Goal: Use online tool/utility: Utilize a website feature to perform a specific function

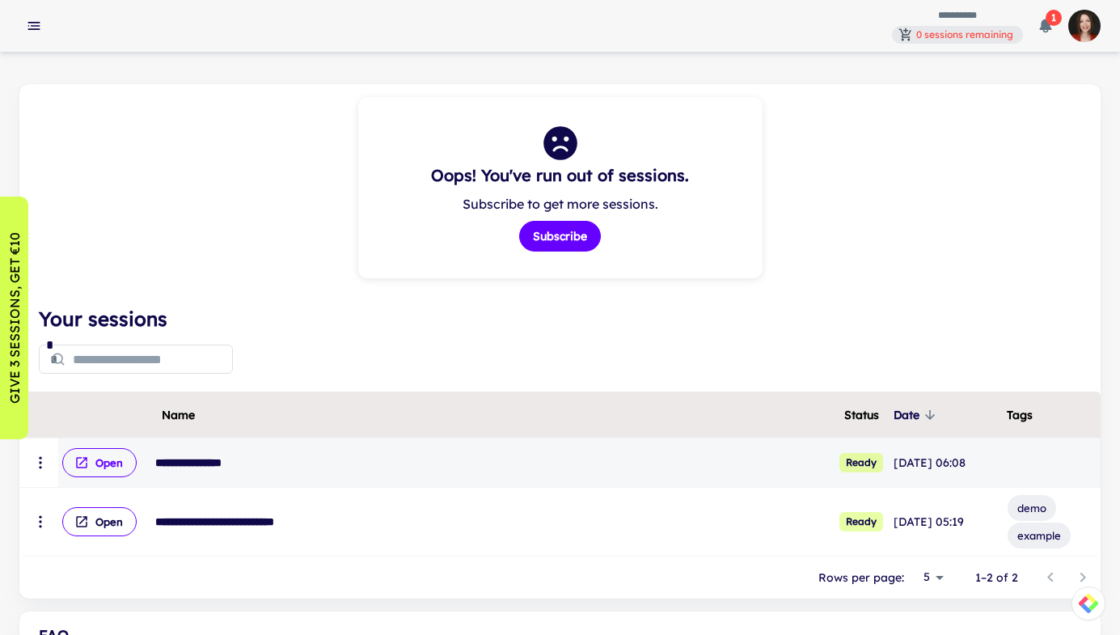
click at [98, 452] on button "Open" at bounding box center [99, 462] width 74 height 29
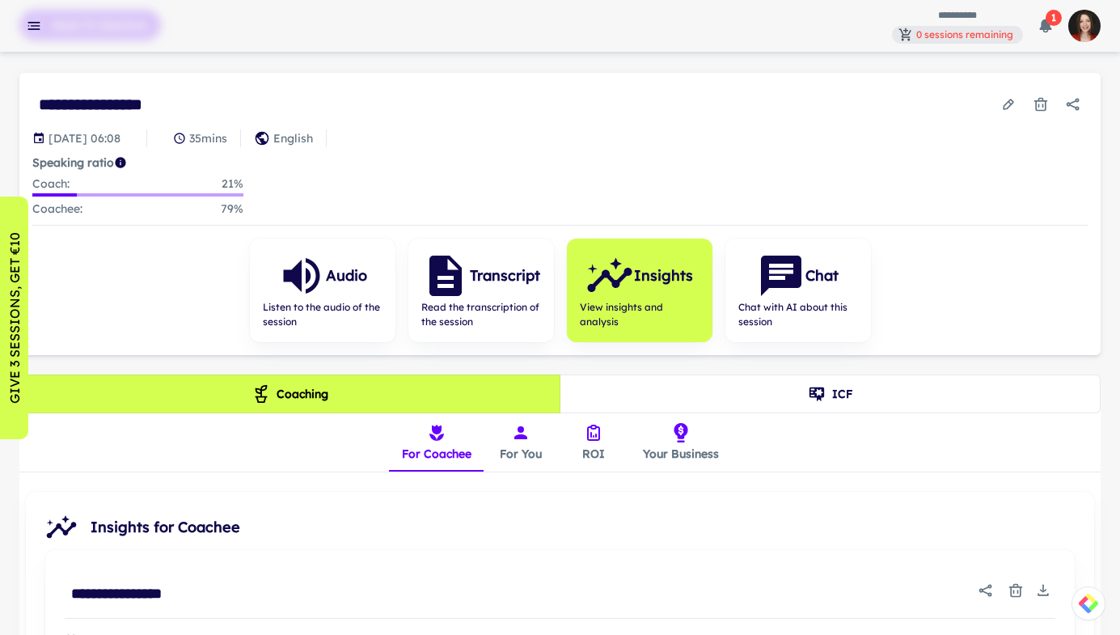
scroll to position [118, 0]
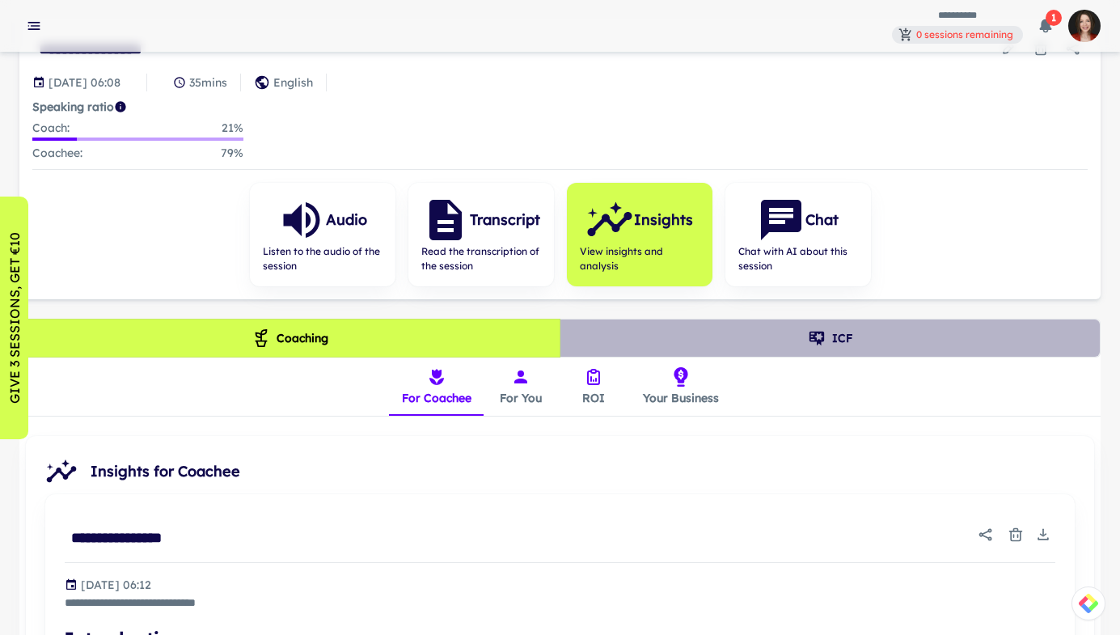
click at [726, 323] on button "ICF" at bounding box center [829, 338] width 541 height 39
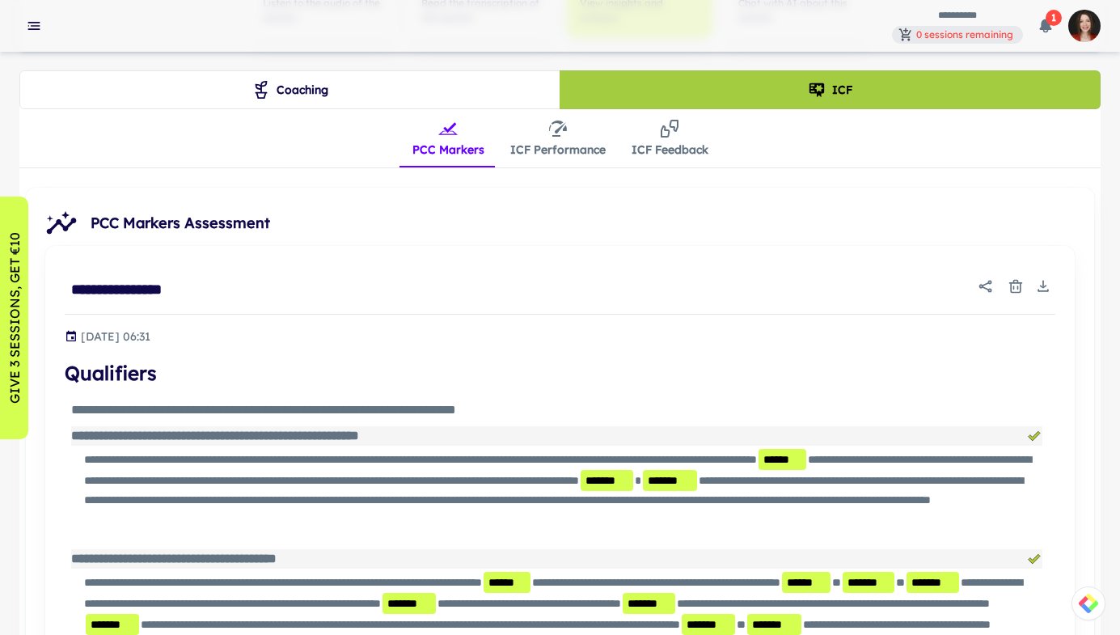
scroll to position [374, 0]
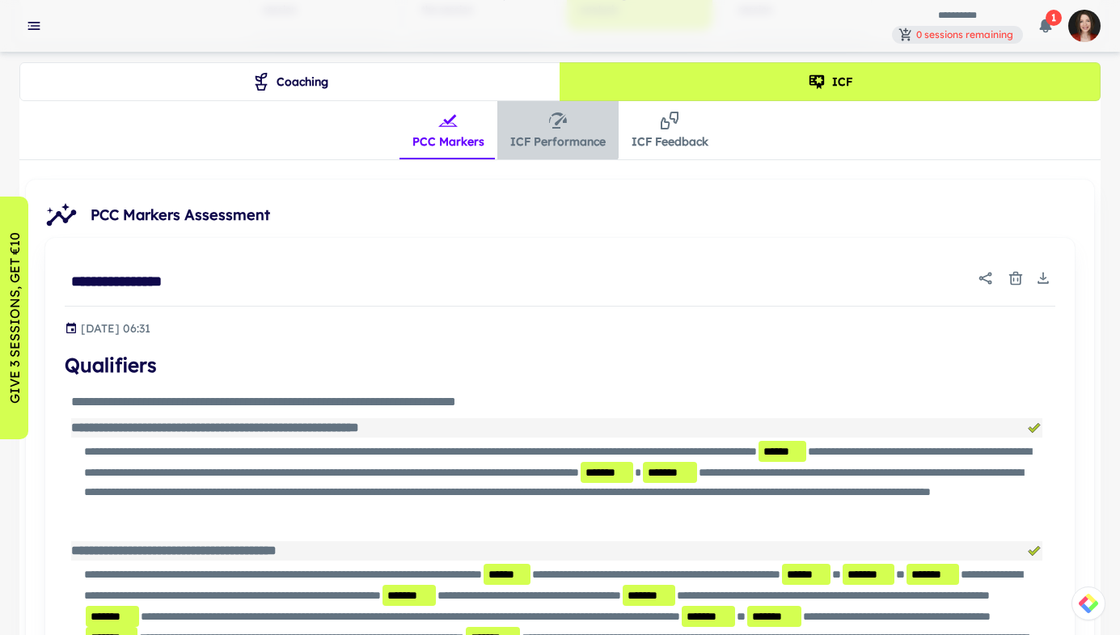
click at [555, 124] on icon "insights tabs" at bounding box center [557, 120] width 19 height 19
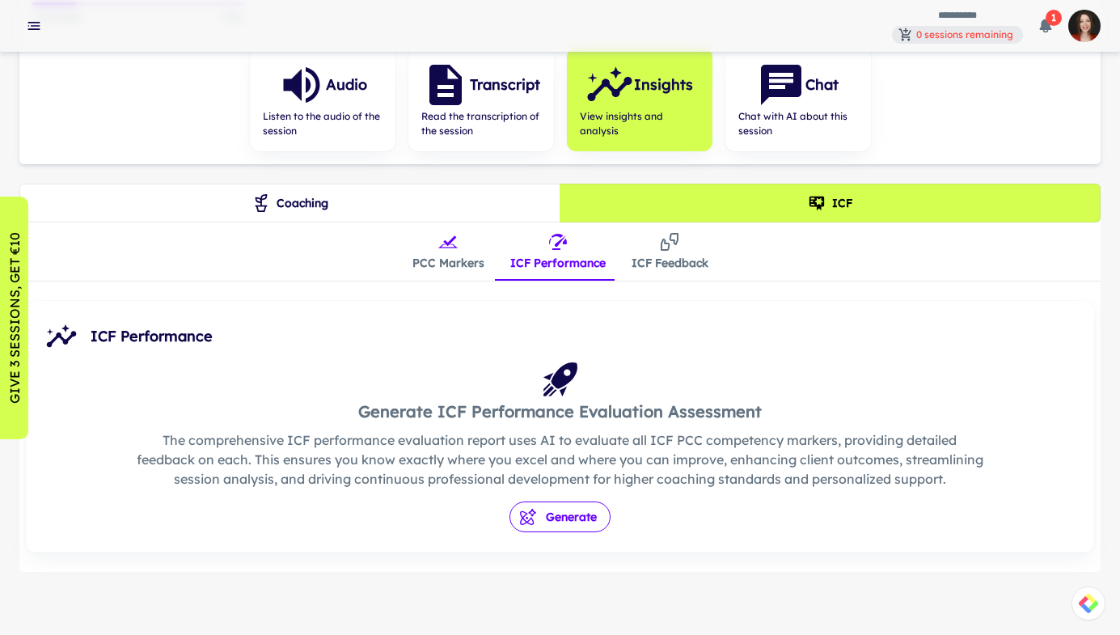
click at [552, 512] on button "Generate" at bounding box center [559, 516] width 101 height 31
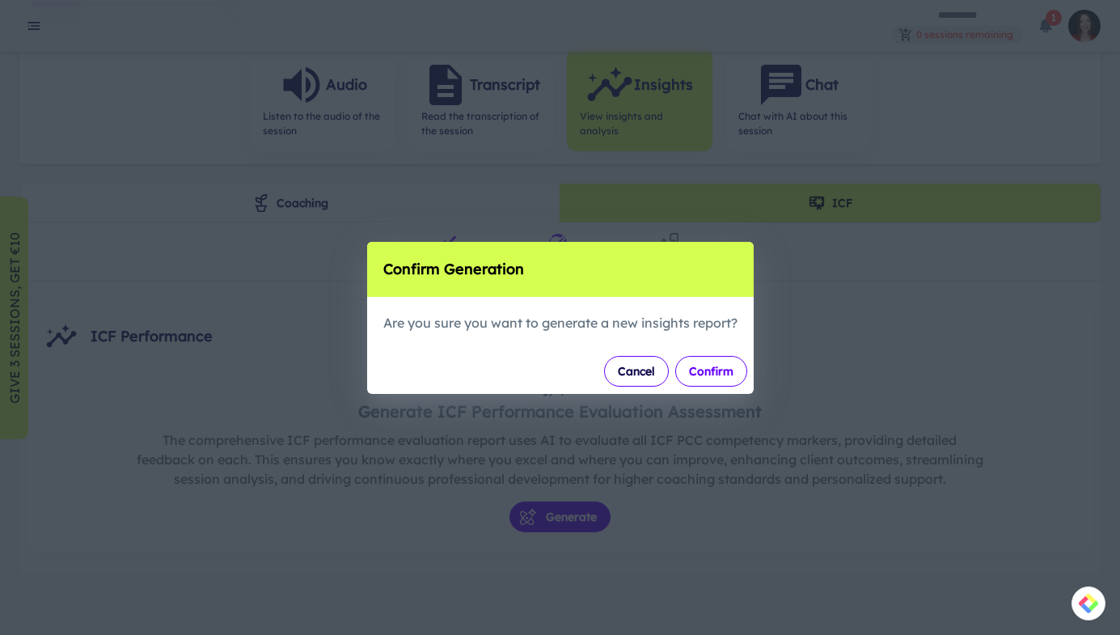
click at [705, 373] on button "Confirm" at bounding box center [711, 371] width 72 height 31
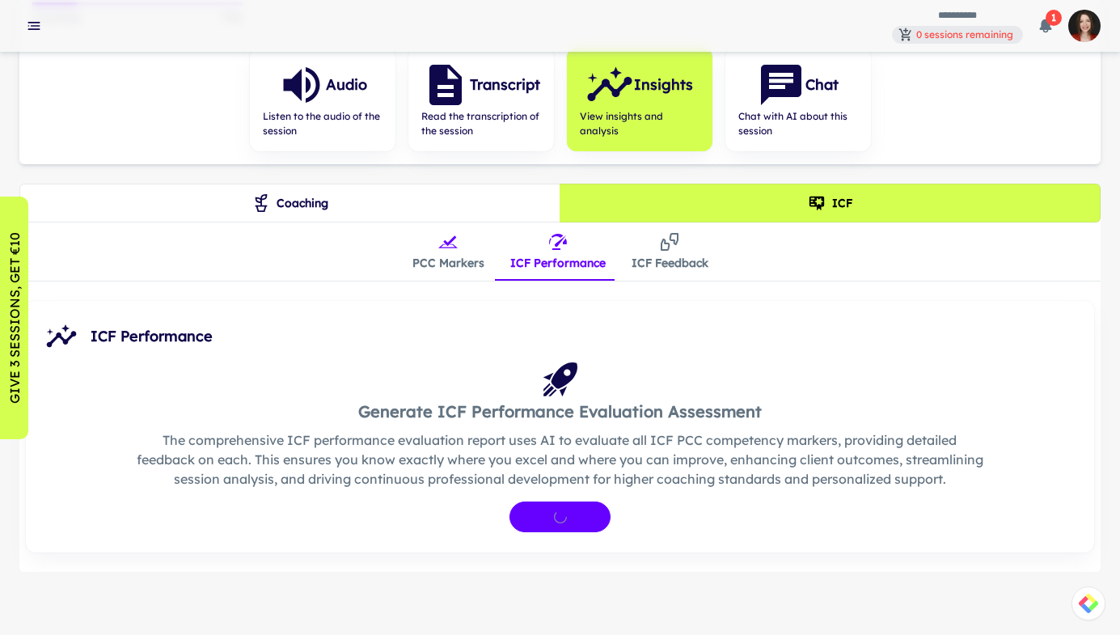
click at [672, 254] on button "ICF Feedback" at bounding box center [669, 251] width 103 height 58
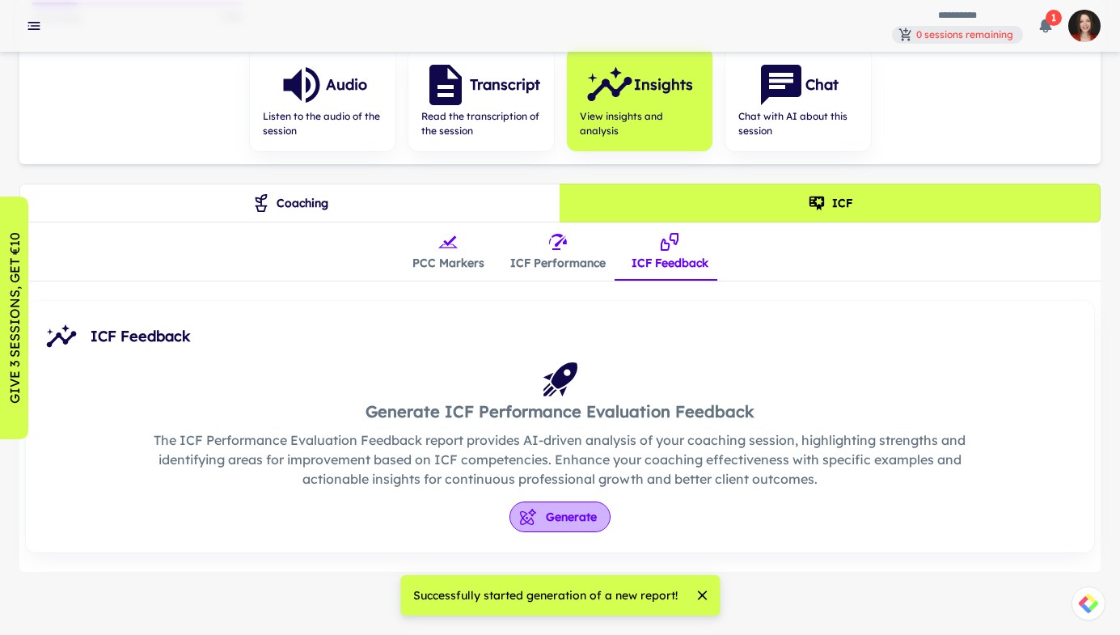
click at [556, 513] on button "Generate" at bounding box center [559, 516] width 101 height 31
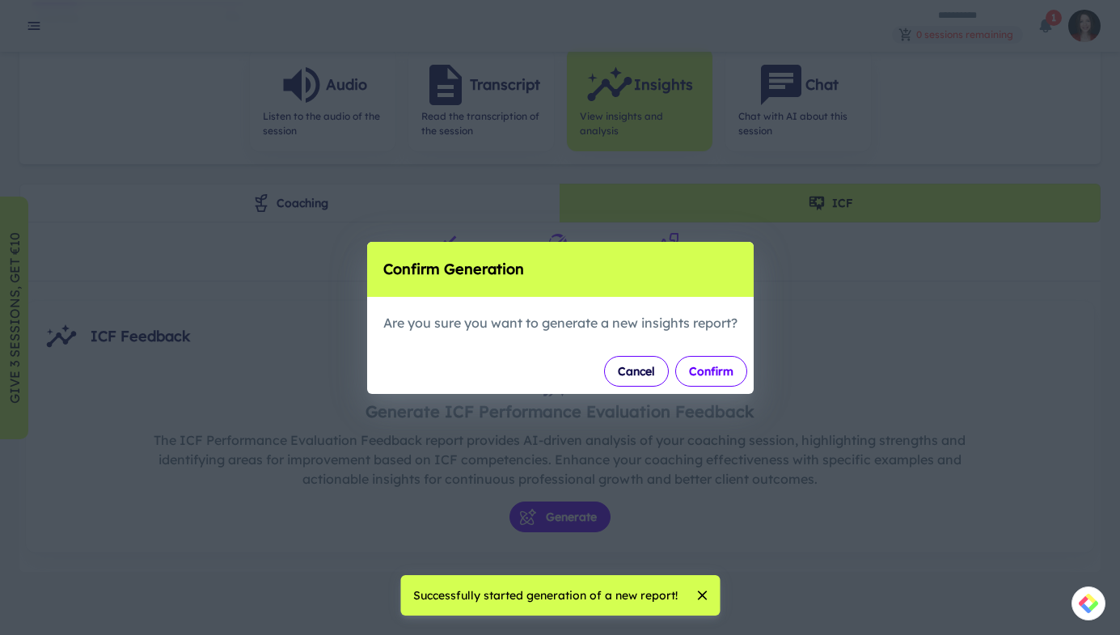
click at [718, 369] on button "Confirm" at bounding box center [711, 371] width 72 height 31
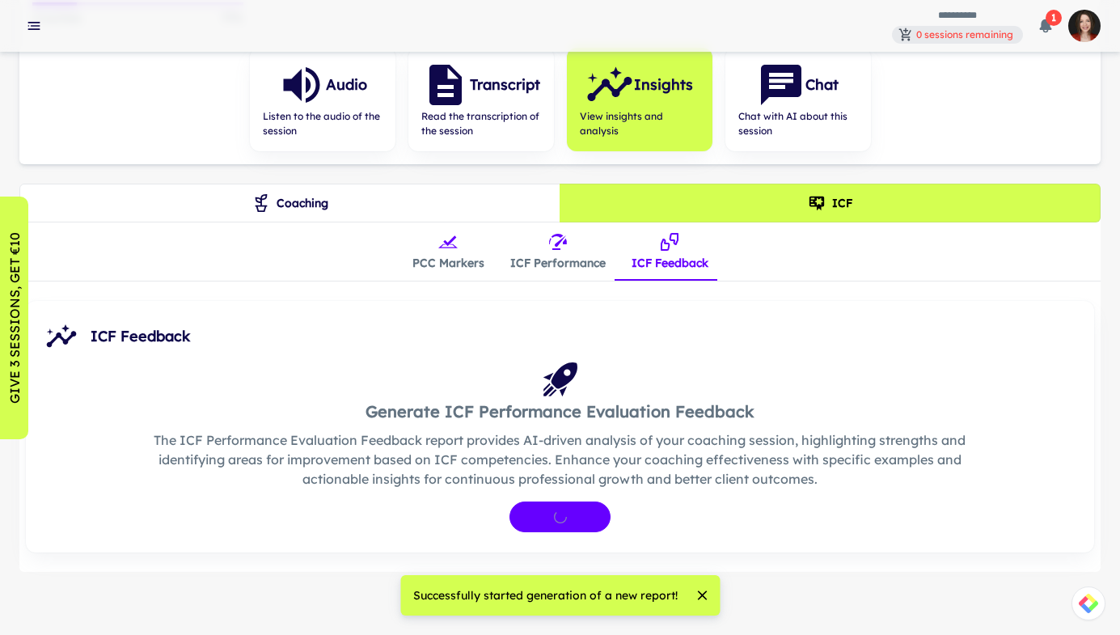
click at [453, 247] on icon "insights tabs" at bounding box center [447, 241] width 19 height 19
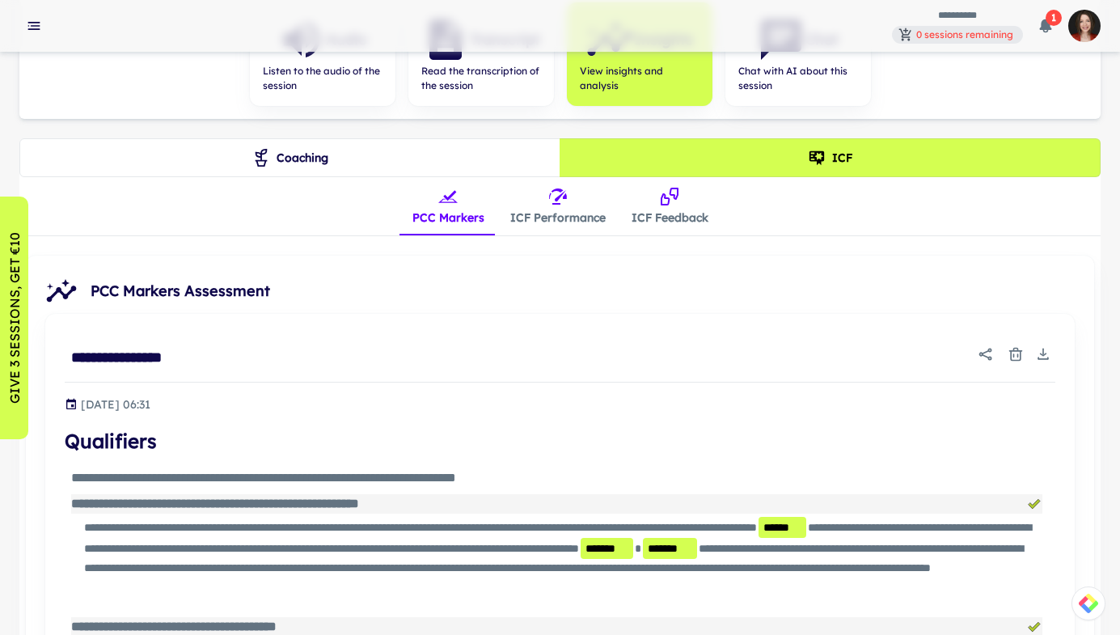
scroll to position [0, 0]
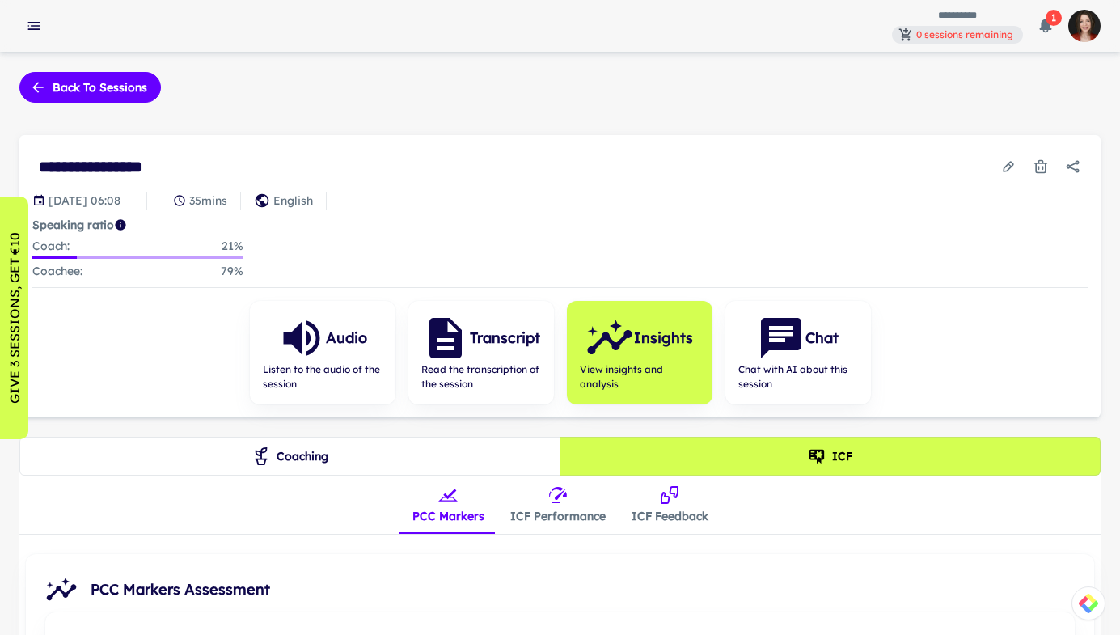
click at [541, 505] on button "ICF Performance" at bounding box center [557, 504] width 121 height 58
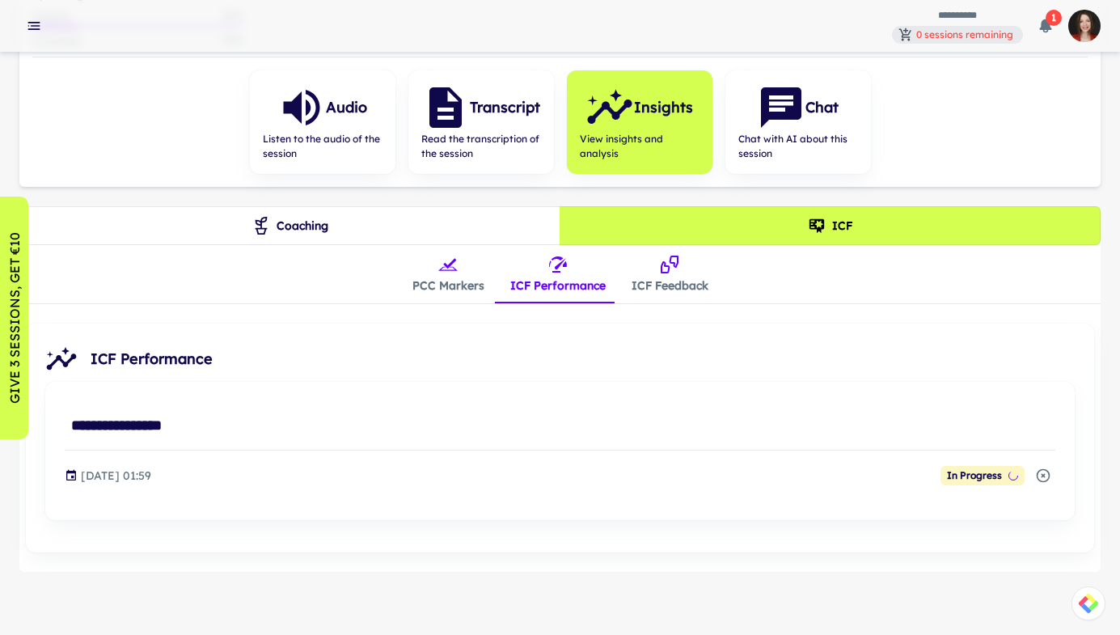
click at [697, 293] on button "ICF Feedback" at bounding box center [669, 274] width 103 height 58
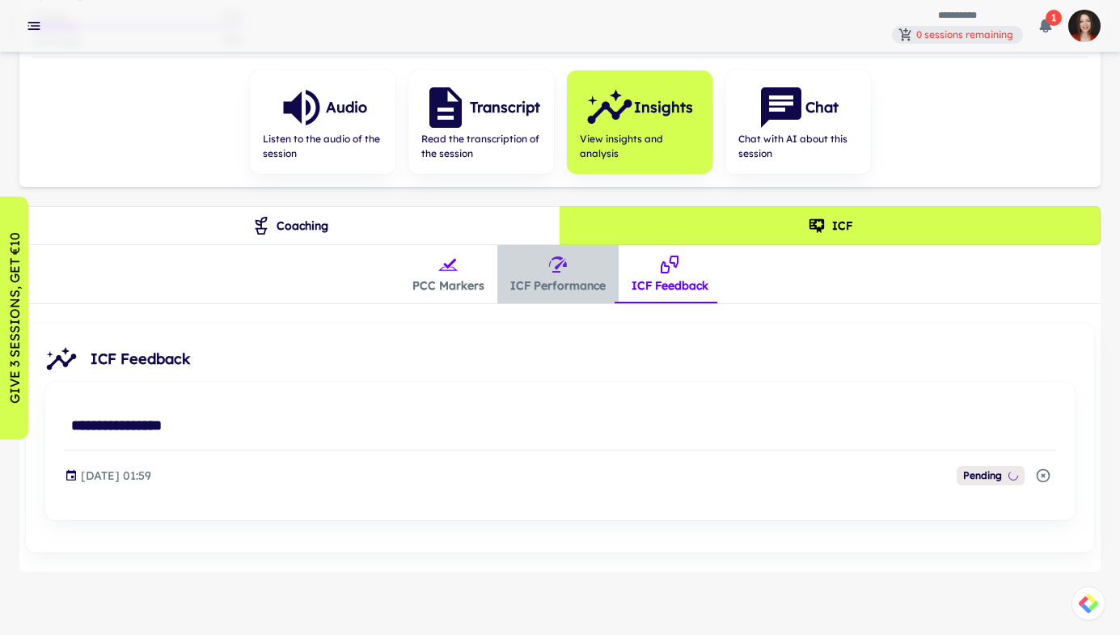
click at [579, 281] on button "ICF Performance" at bounding box center [557, 274] width 121 height 58
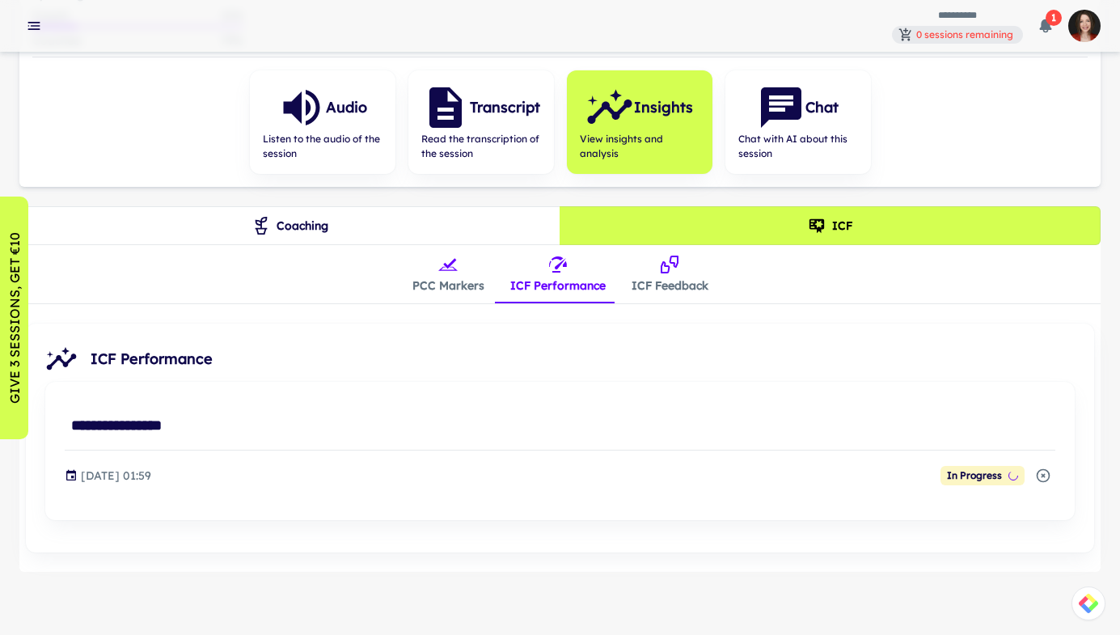
click at [307, 230] on button "Coaching" at bounding box center [289, 225] width 541 height 39
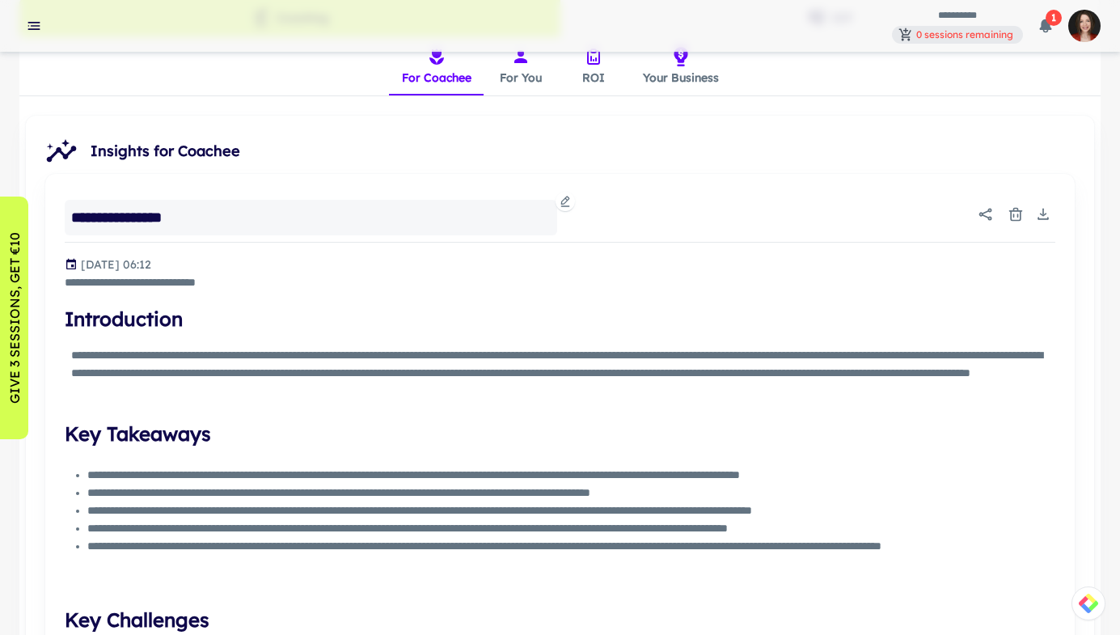
scroll to position [327, 0]
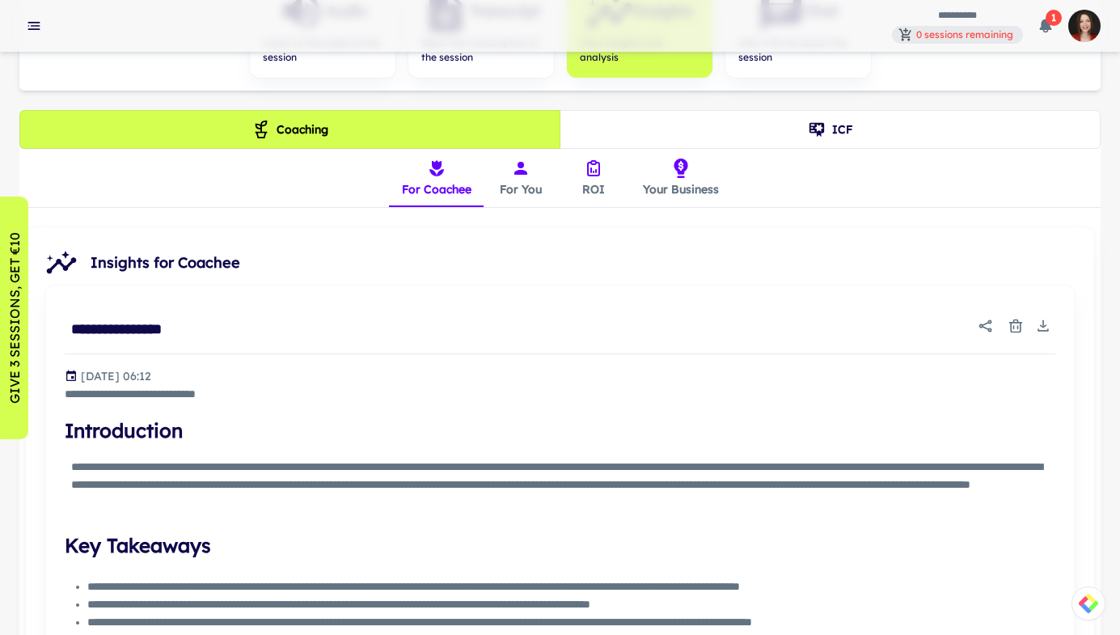
click at [531, 167] on button "For You" at bounding box center [520, 178] width 73 height 58
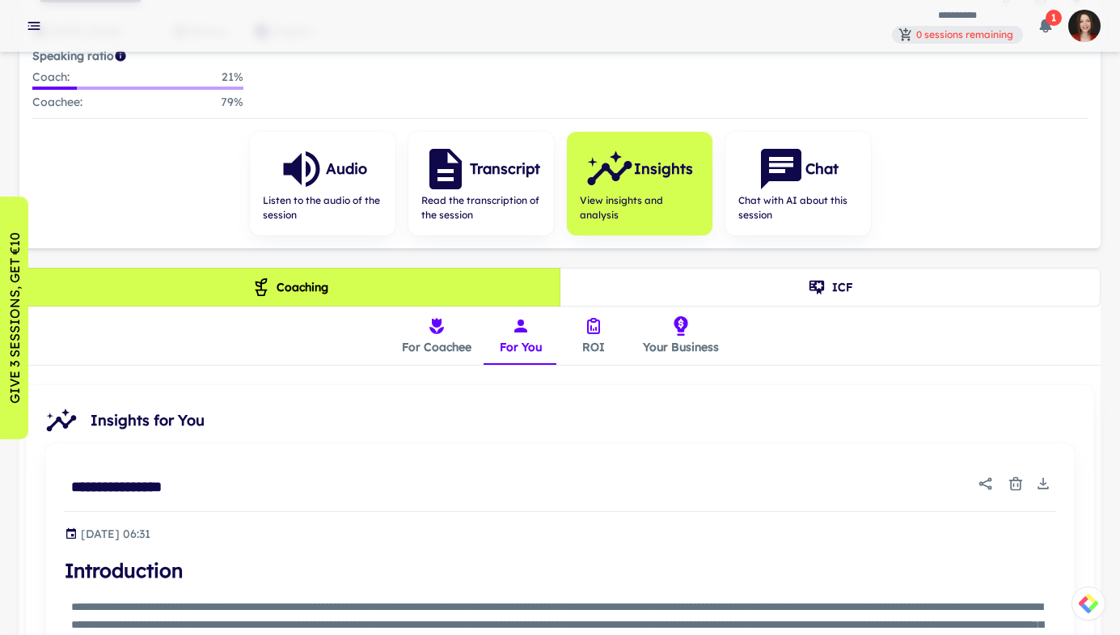
scroll to position [0, 0]
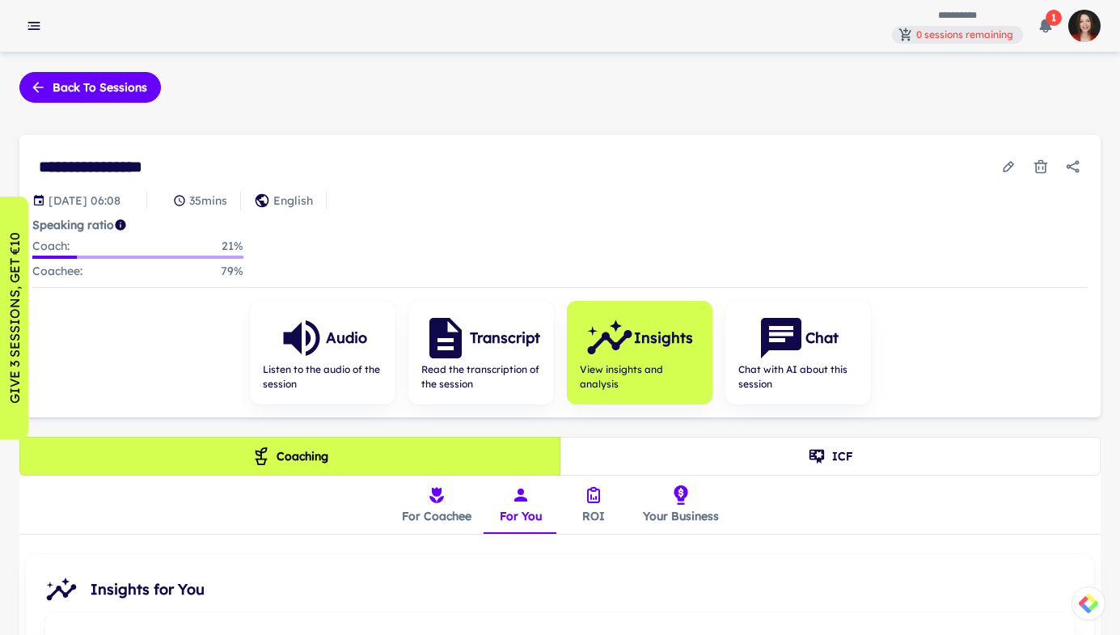
click at [585, 508] on button "ROI" at bounding box center [593, 504] width 73 height 58
